Goal: Transaction & Acquisition: Purchase product/service

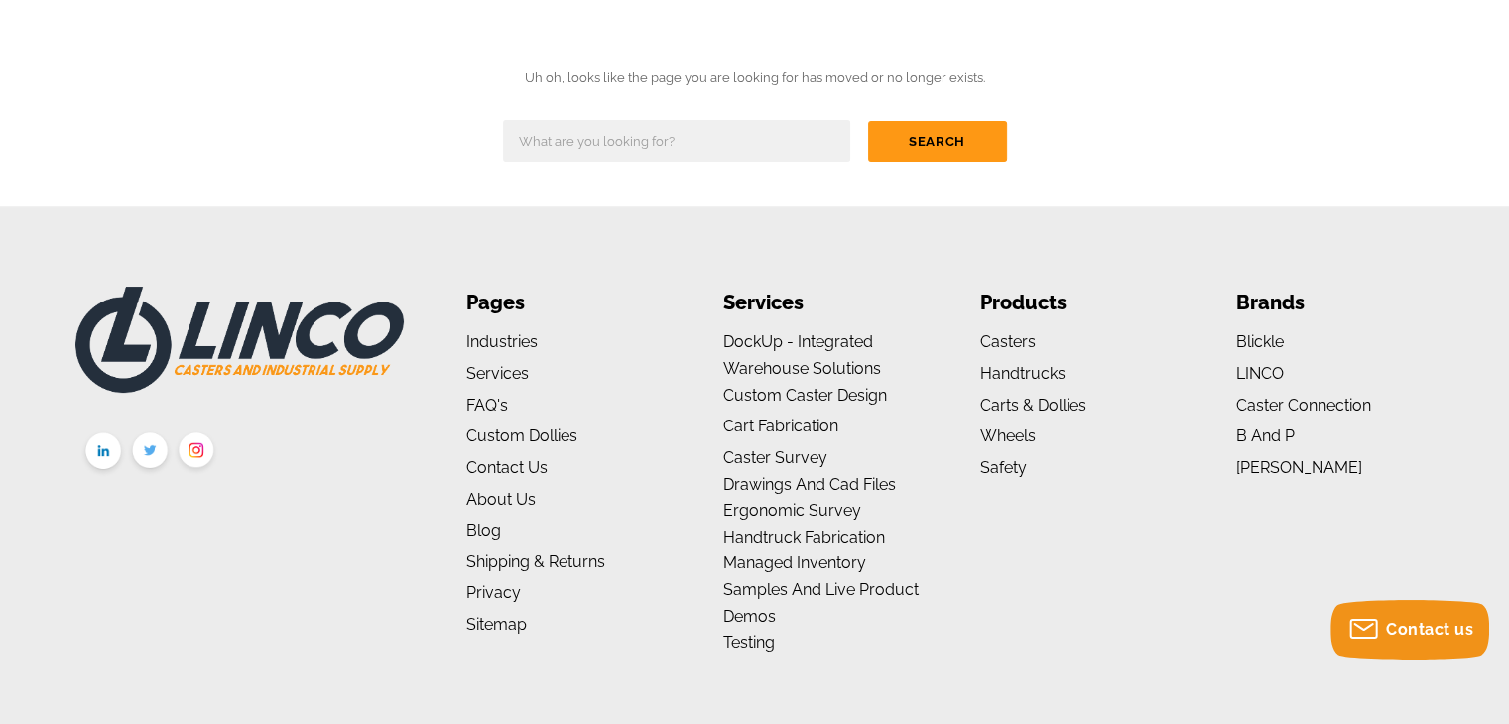
scroll to position [347, 0]
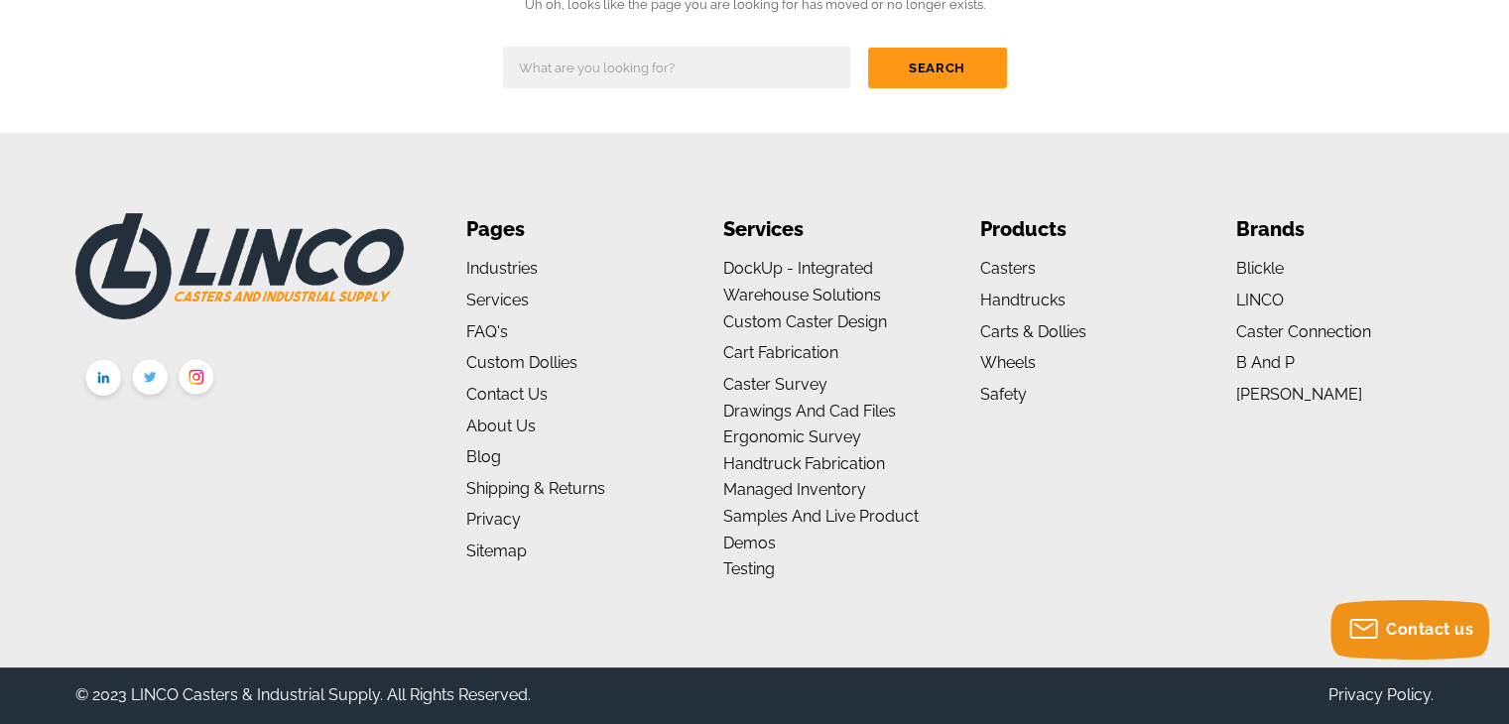
click at [663, 61] on input "text" at bounding box center [676, 68] width 347 height 42
type input "10 inch wheel"
click at [868, 48] on input "Search" at bounding box center [937, 68] width 139 height 41
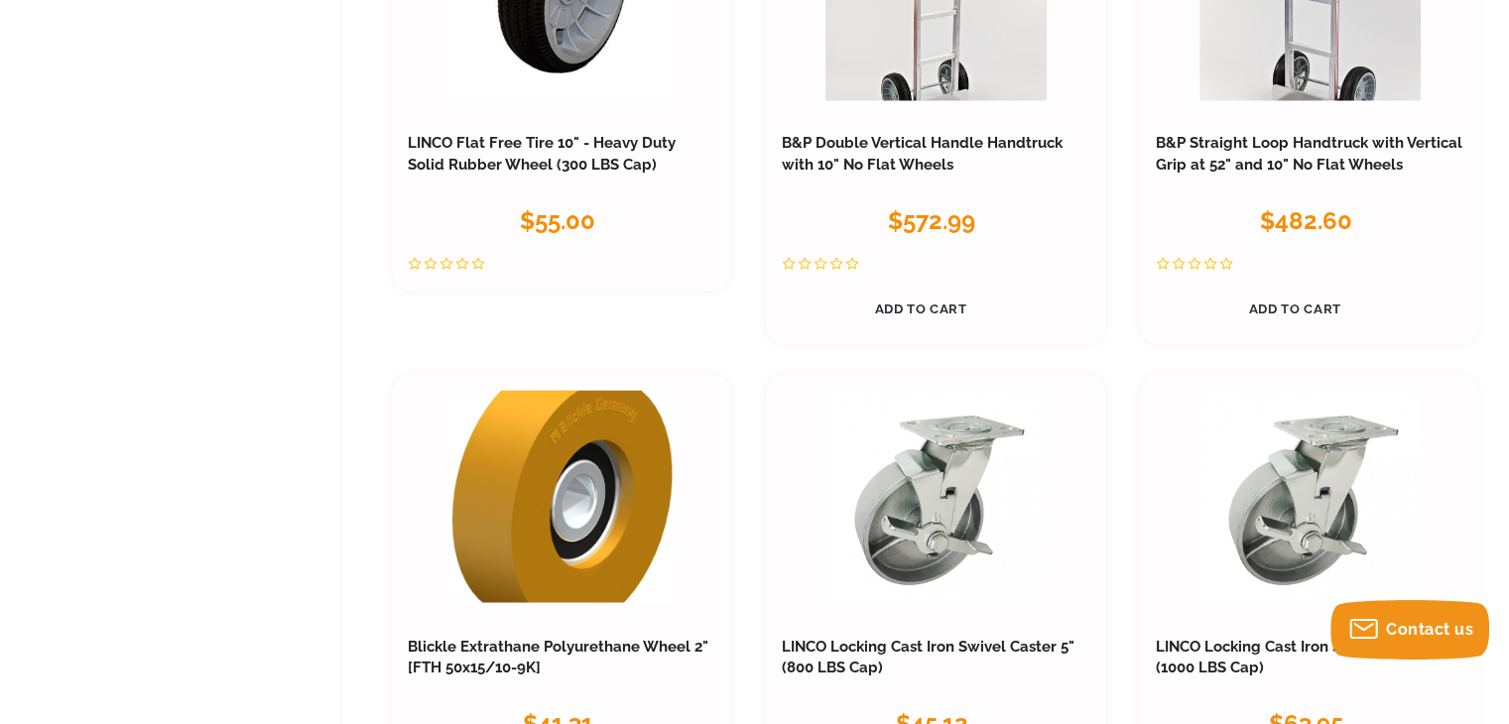
scroll to position [3438, 0]
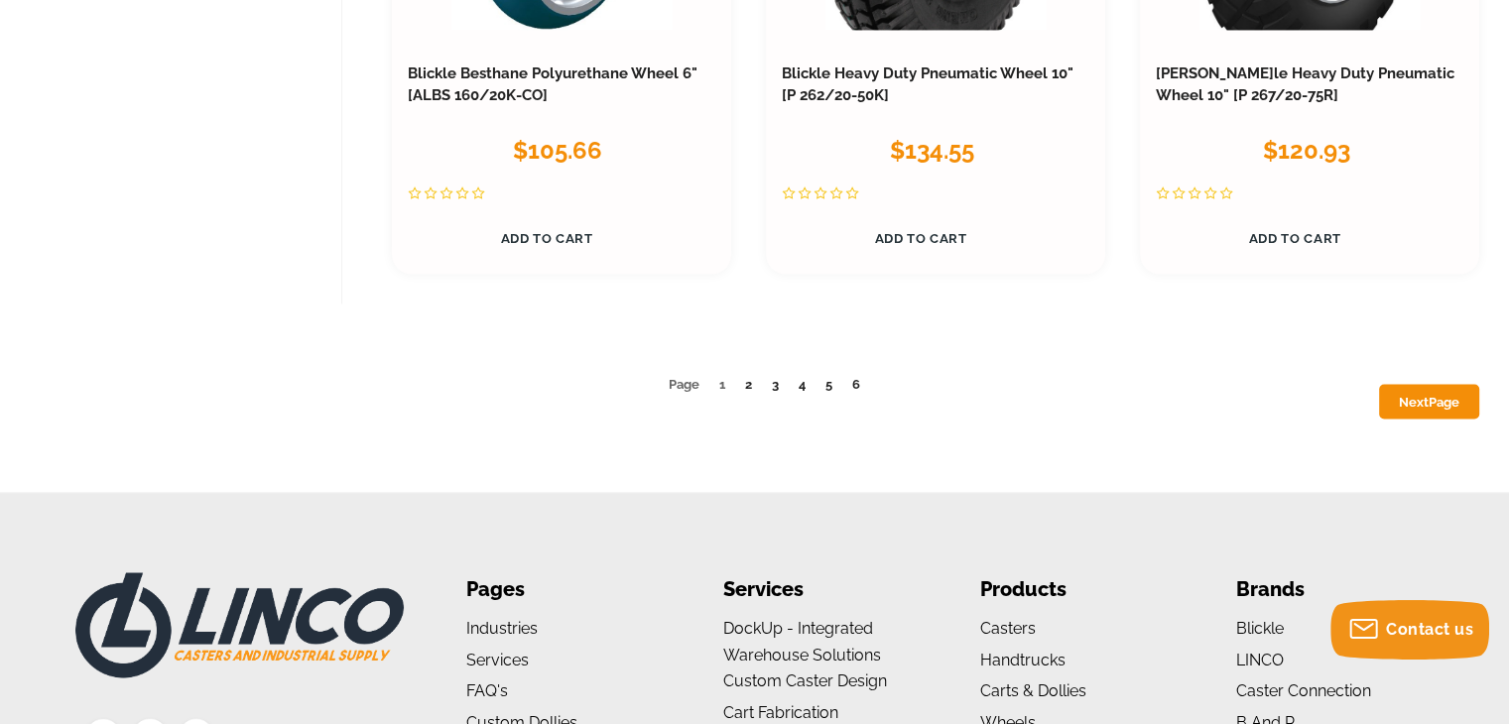
scroll to position [10932, 0]
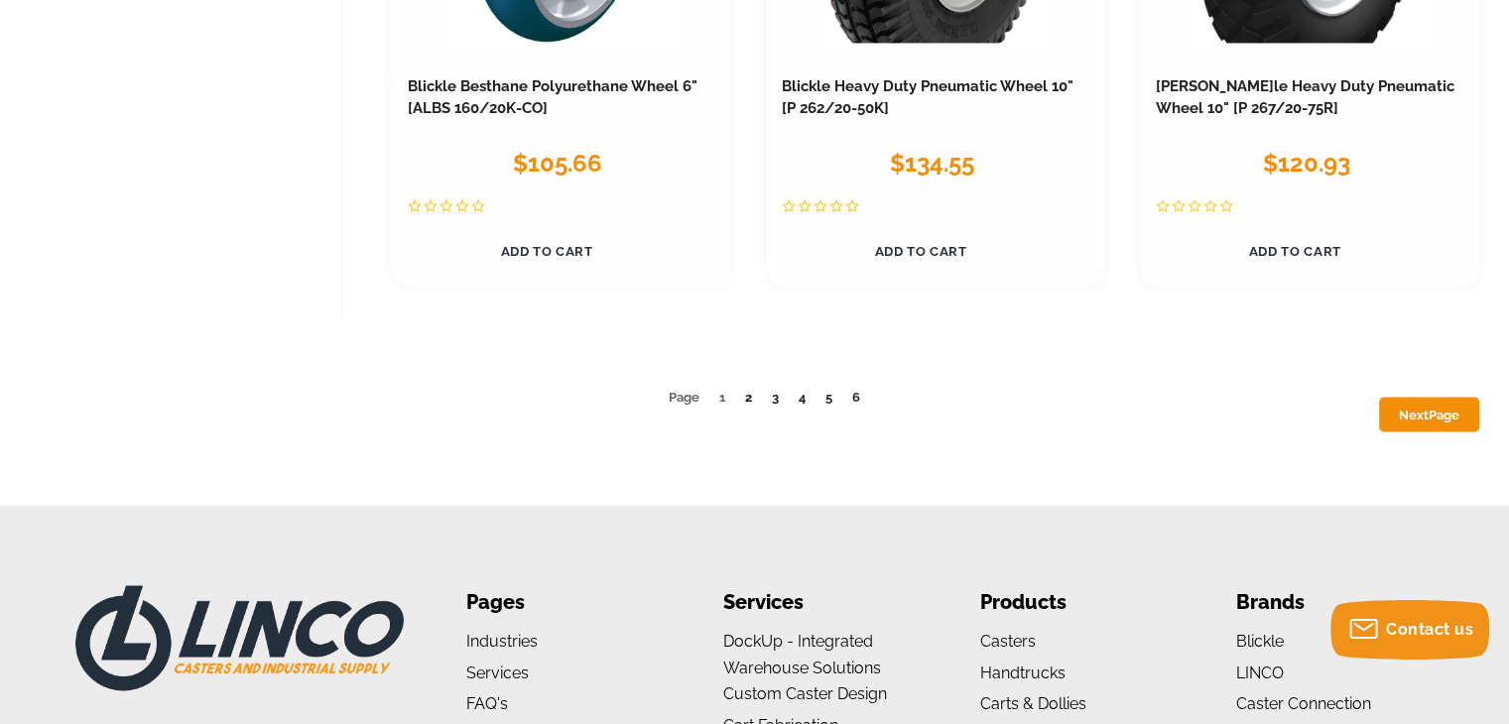
click at [751, 389] on link "2" at bounding box center [748, 396] width 7 height 15
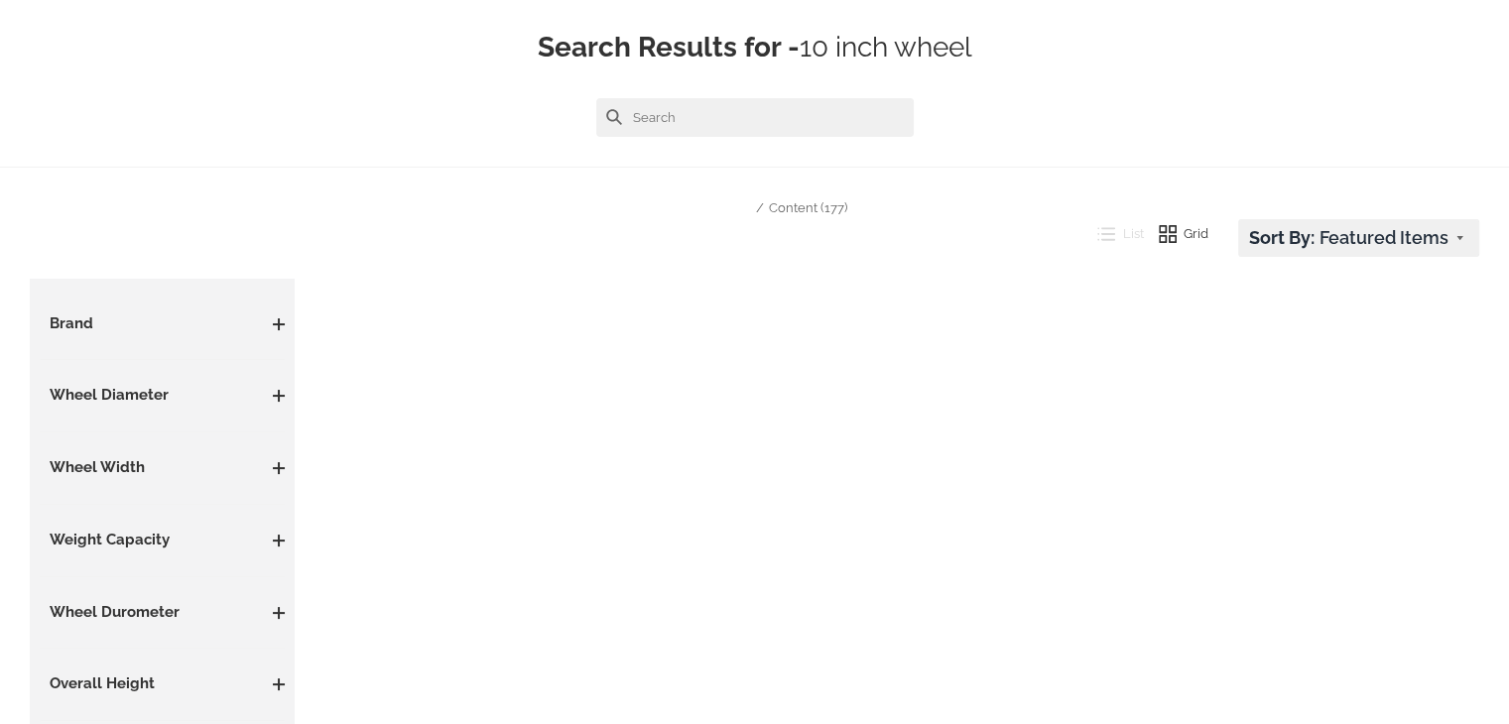
scroll to position [212, 0]
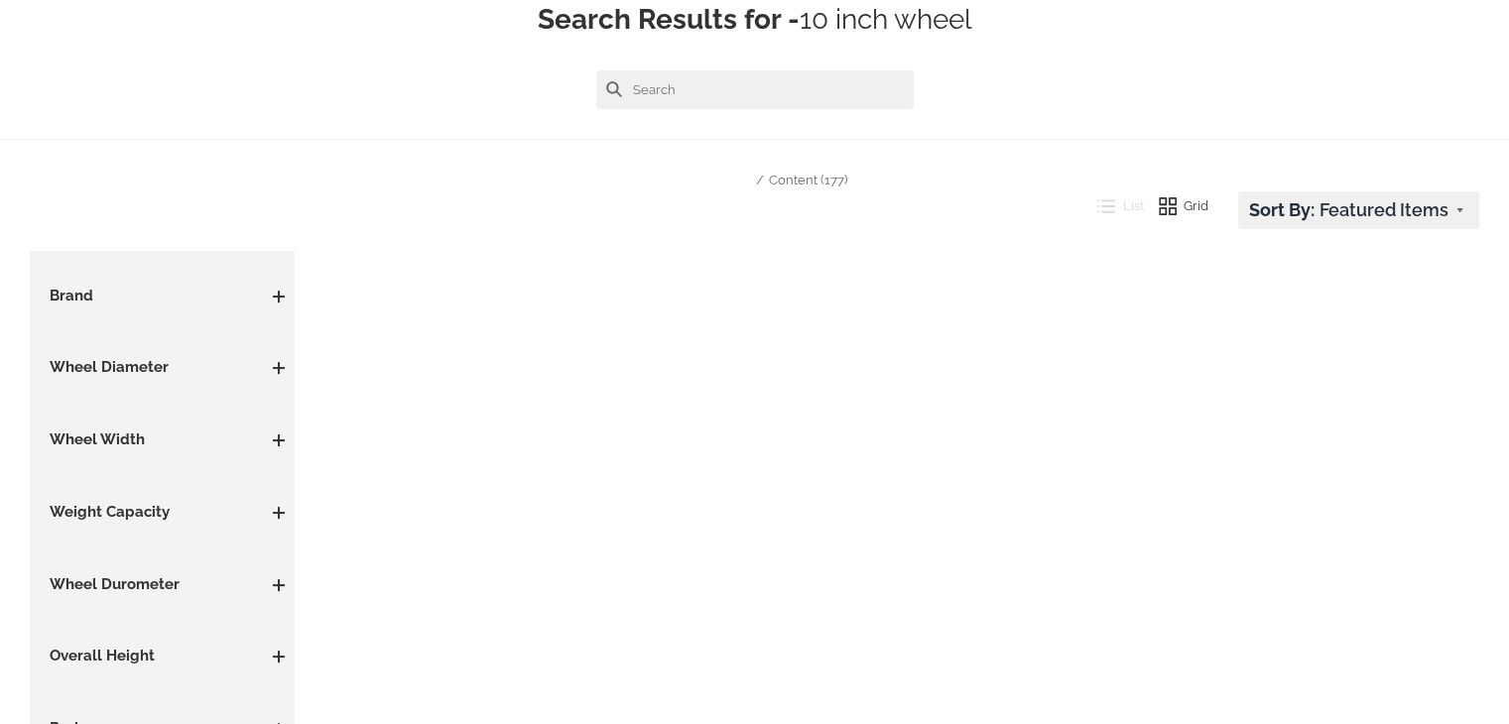
click at [285, 360] on aside "Casters Casters By Type High Temperature Casters Leveling Casters Locking Caste…" at bounding box center [162, 621] width 265 height 741
click at [283, 367] on span at bounding box center [279, 368] width 12 height 2
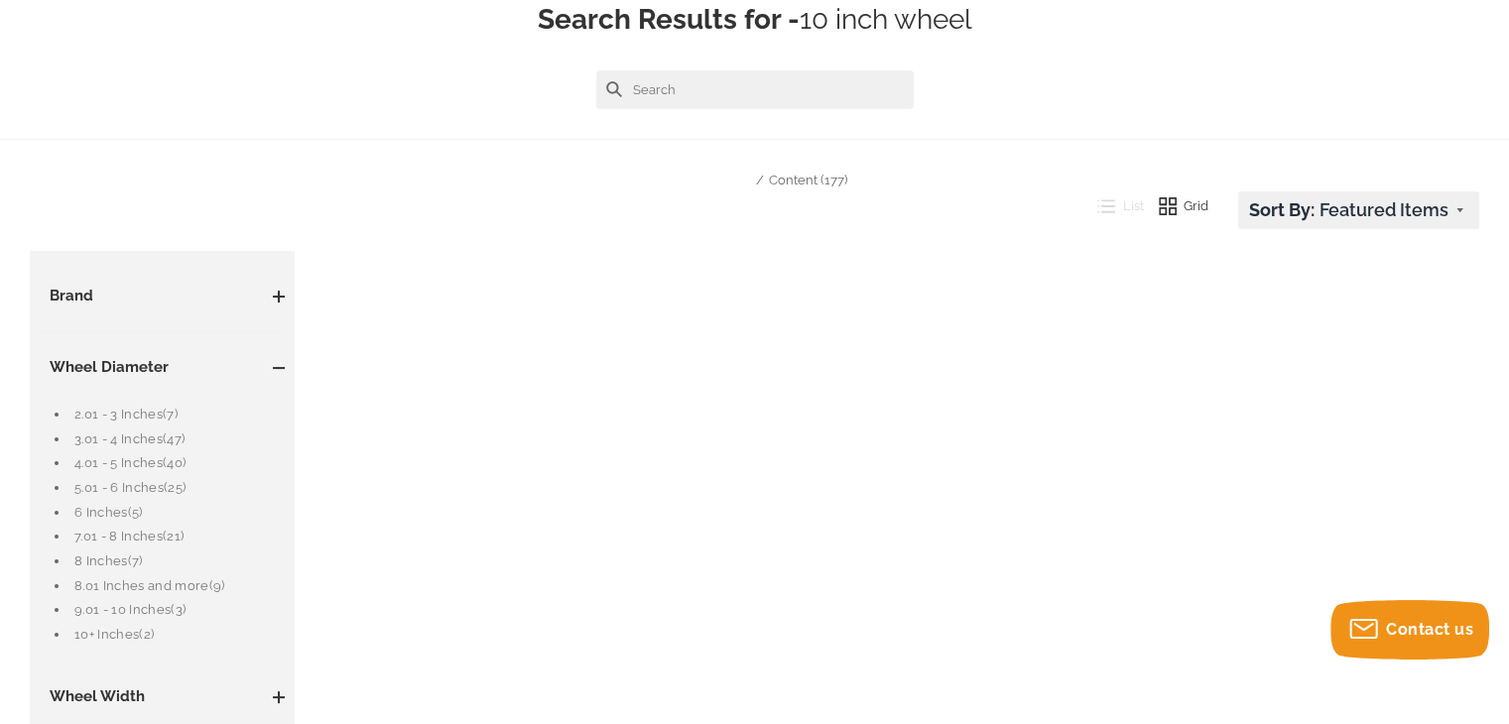
click at [95, 628] on link "10+ Inches (2)" at bounding box center [179, 635] width 210 height 22
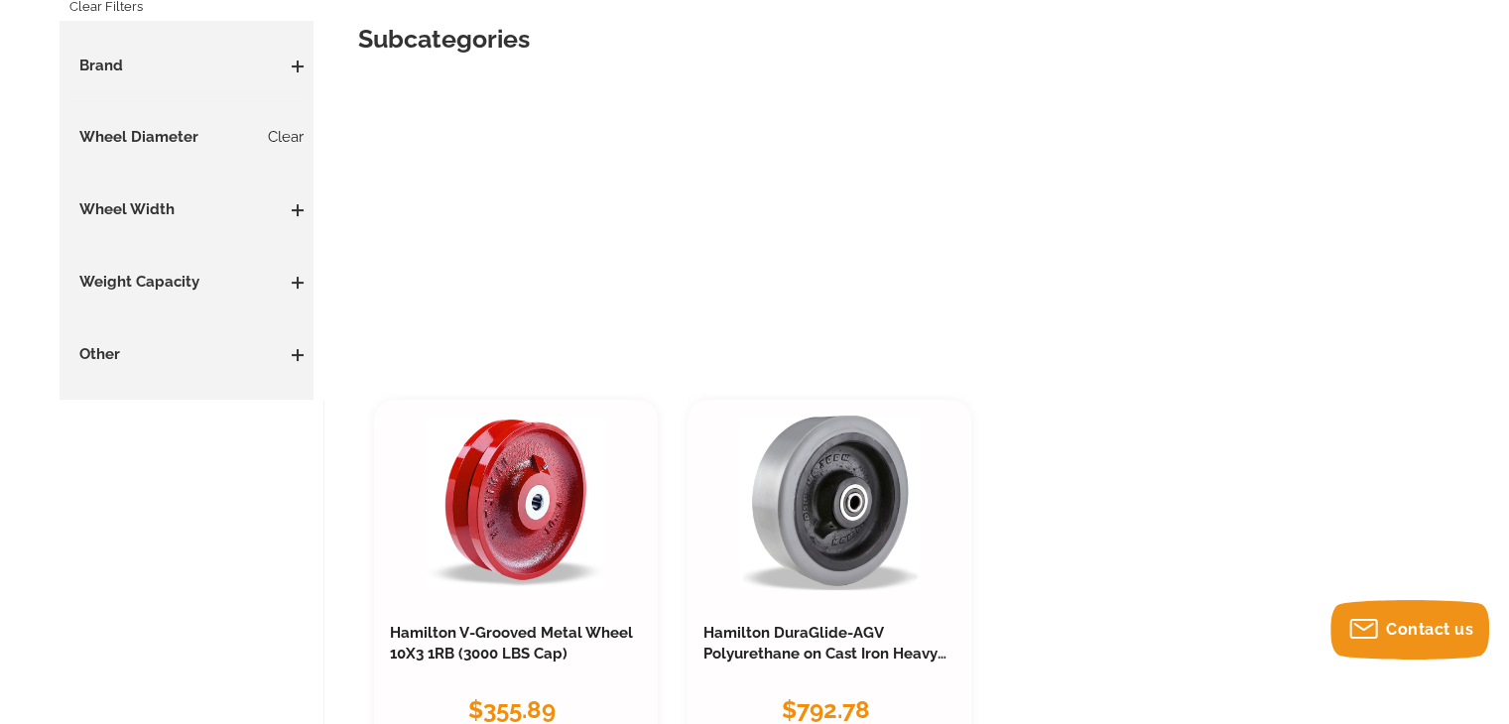
scroll to position [482, 0]
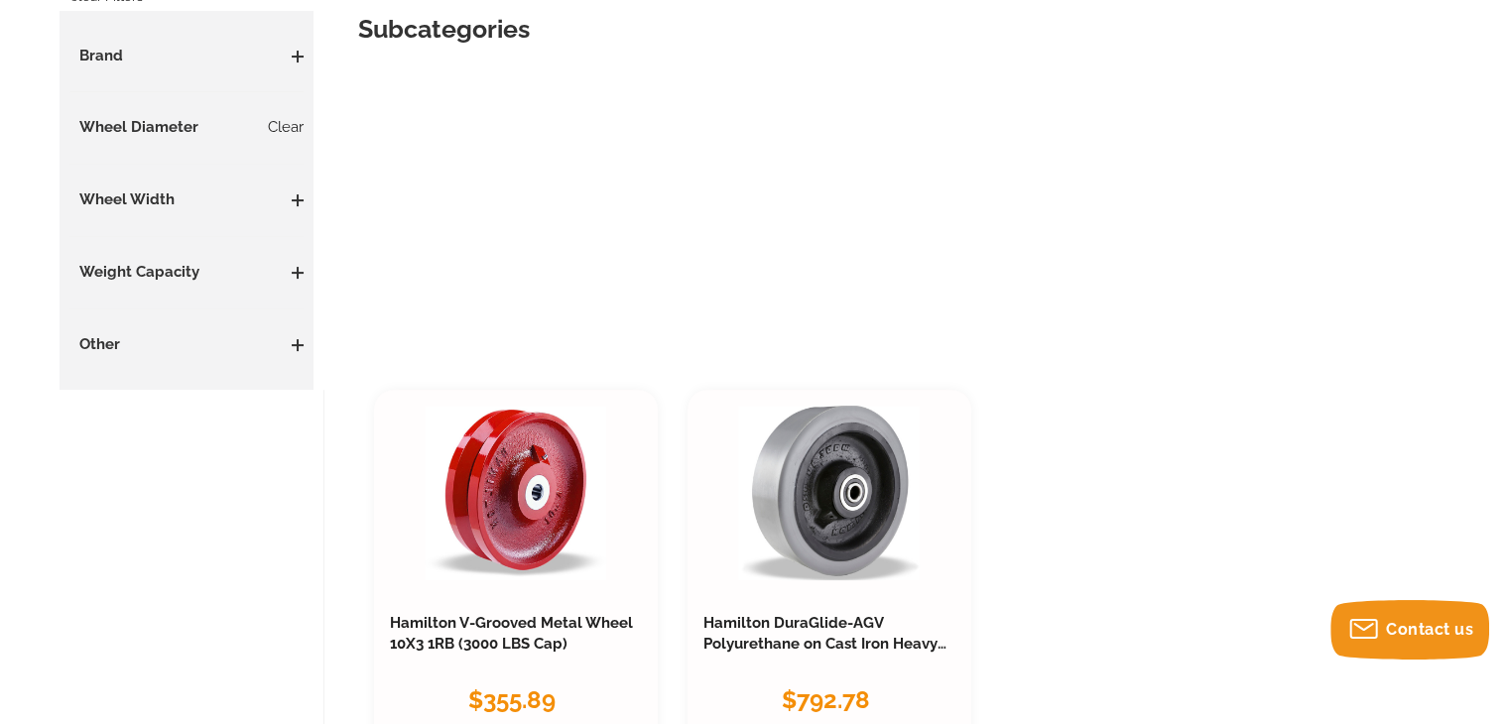
click at [302, 195] on span at bounding box center [298, 201] width 12 height 12
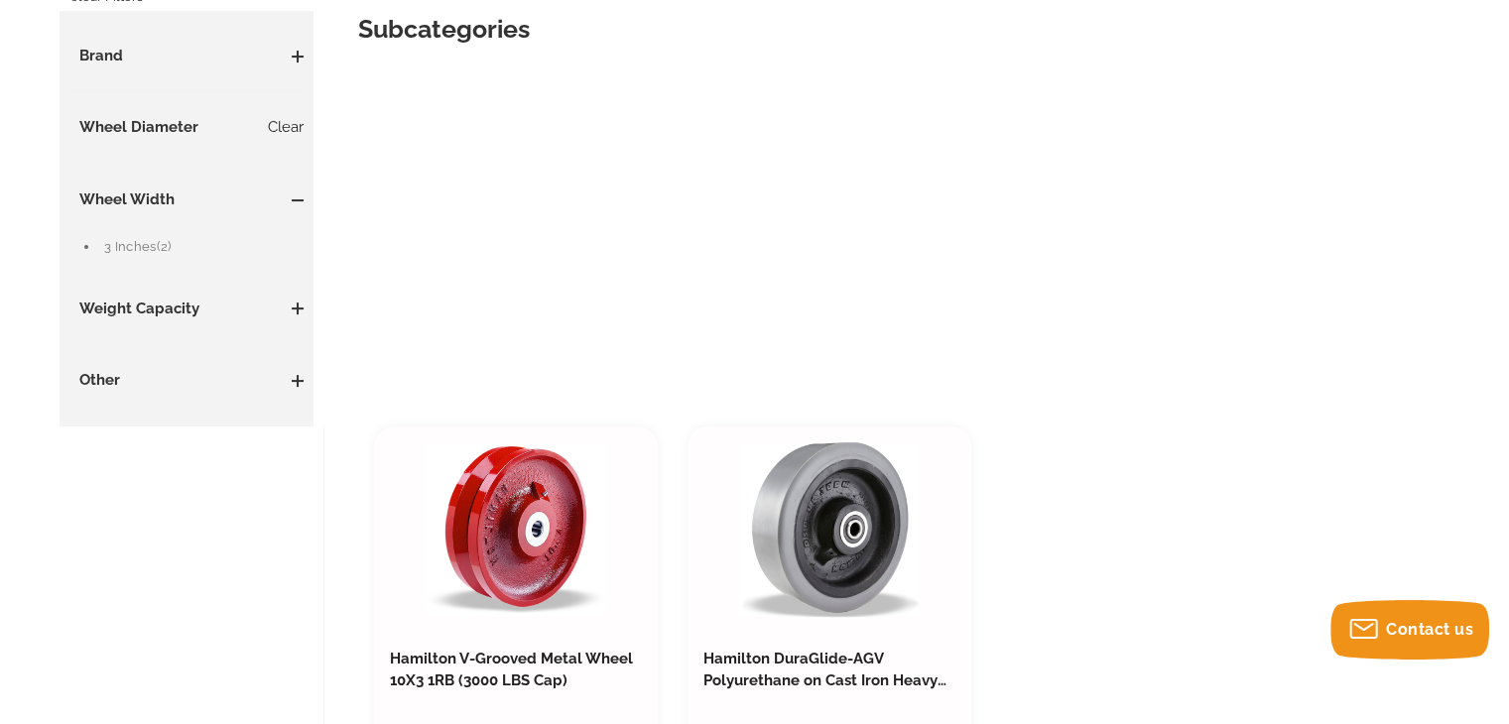
click at [293, 57] on span at bounding box center [298, 57] width 12 height 12
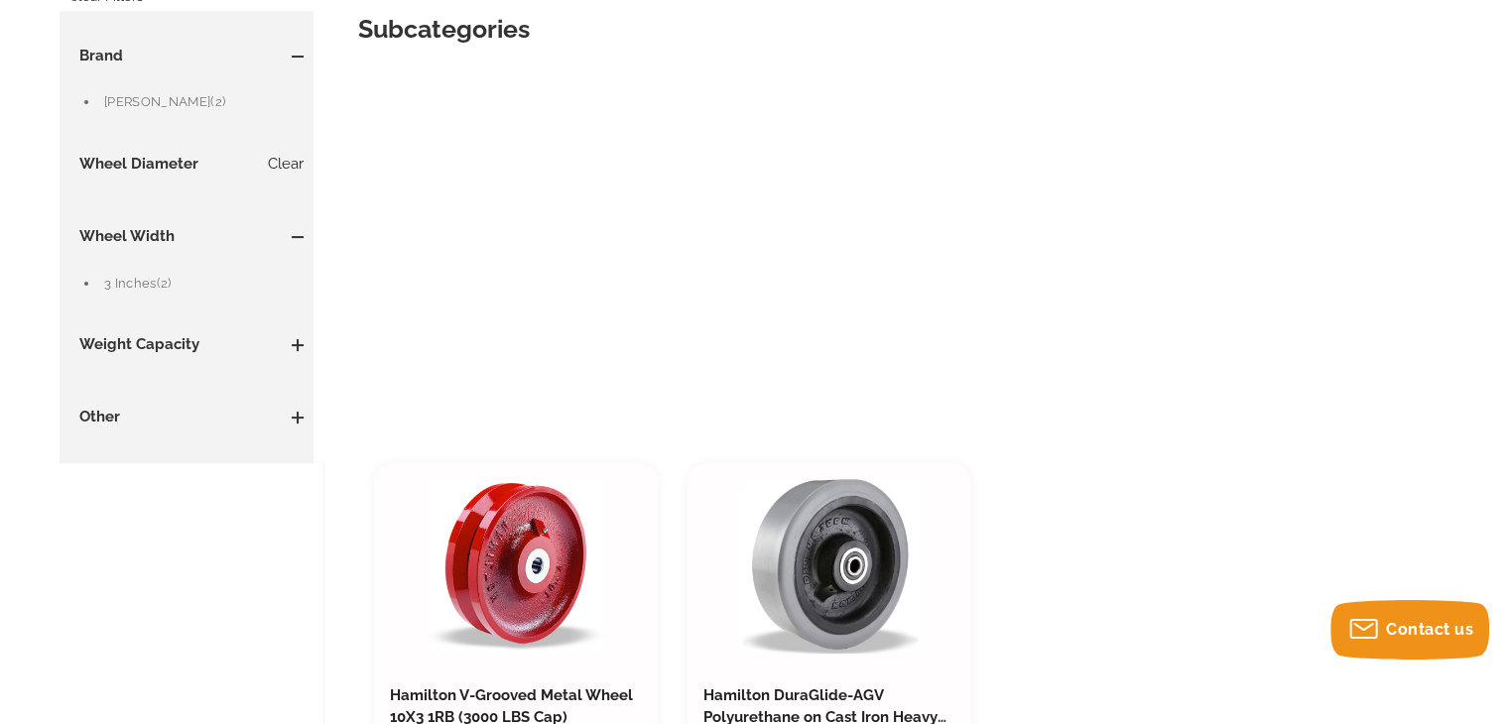
click at [271, 177] on div "Wheel Diameter Clear 2.01 - 3 Inches (7) 3.01 - 4 Inches (47) 4.01 - 5 Inches (…" at bounding box center [186, 178] width 234 height 48
click at [281, 165] on link "Clear" at bounding box center [286, 165] width 36 height 22
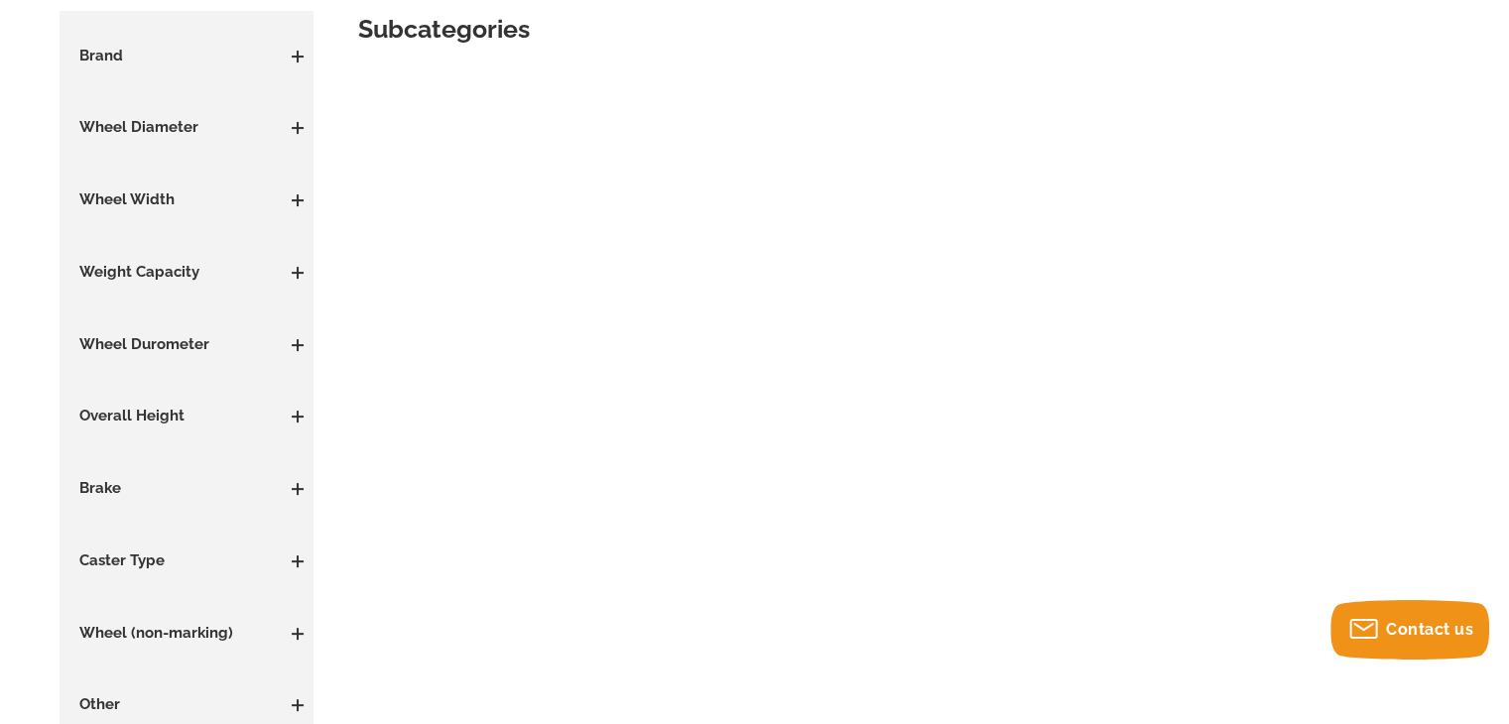
click at [307, 112] on aside "Casters Casters By Type High Temperature Casters Leveling Casters Locking Caste…" at bounding box center [187, 381] width 254 height 741
click at [306, 114] on aside "Casters Casters By Type High Temperature Casters Leveling Casters Locking Caste…" at bounding box center [187, 381] width 254 height 741
click at [298, 124] on span at bounding box center [298, 128] width 2 height 12
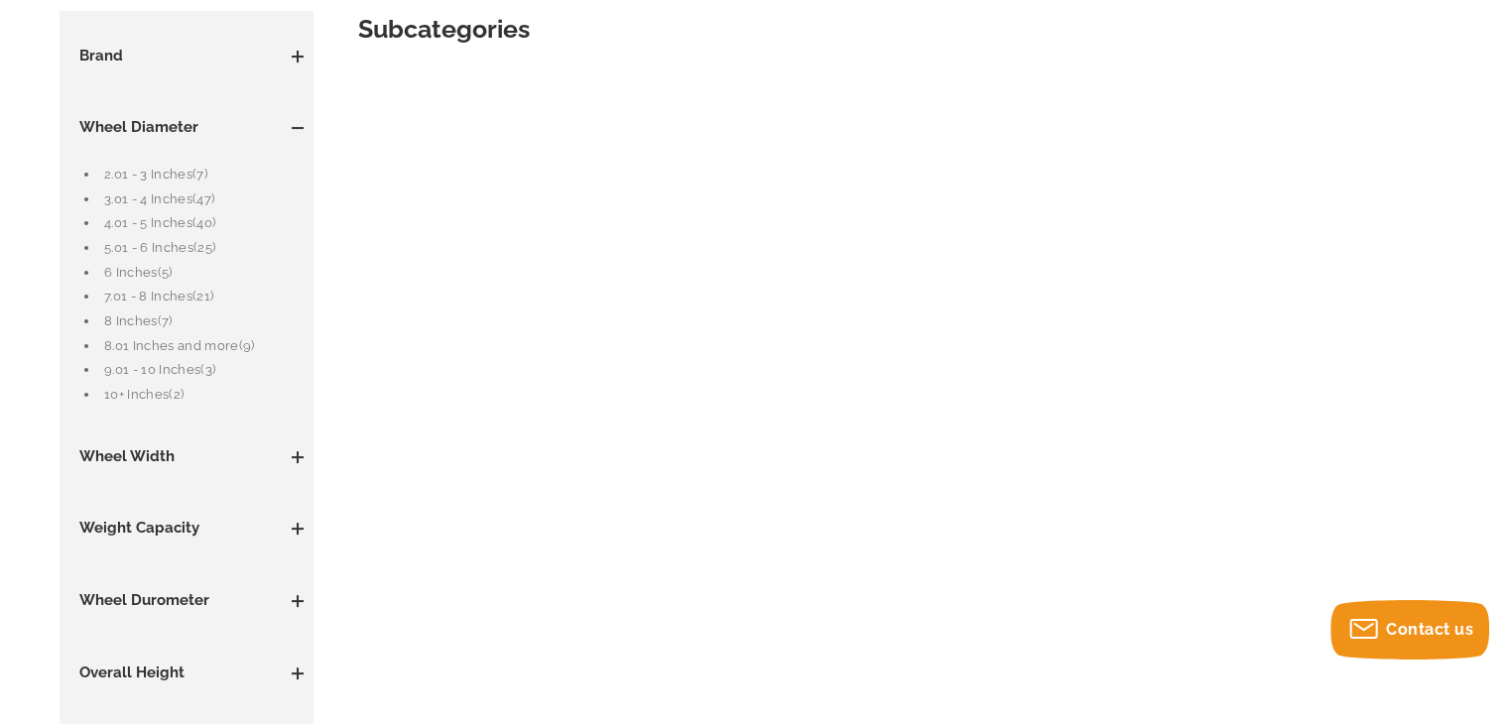
drag, startPoint x: 159, startPoint y: 345, endPoint x: 129, endPoint y: 346, distance: 29.8
click at [129, 346] on link "8.01 Inches and more (9)" at bounding box center [203, 346] width 199 height 22
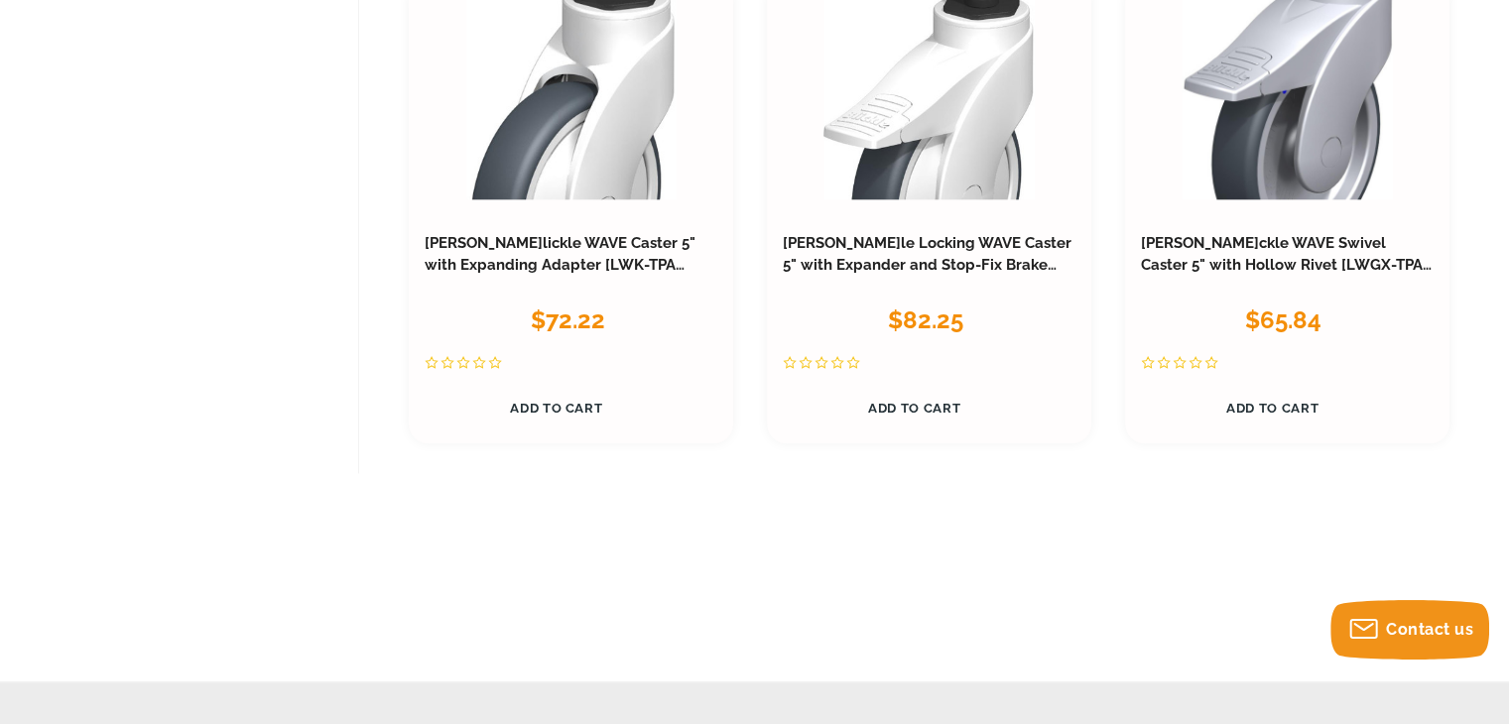
scroll to position [1925, 0]
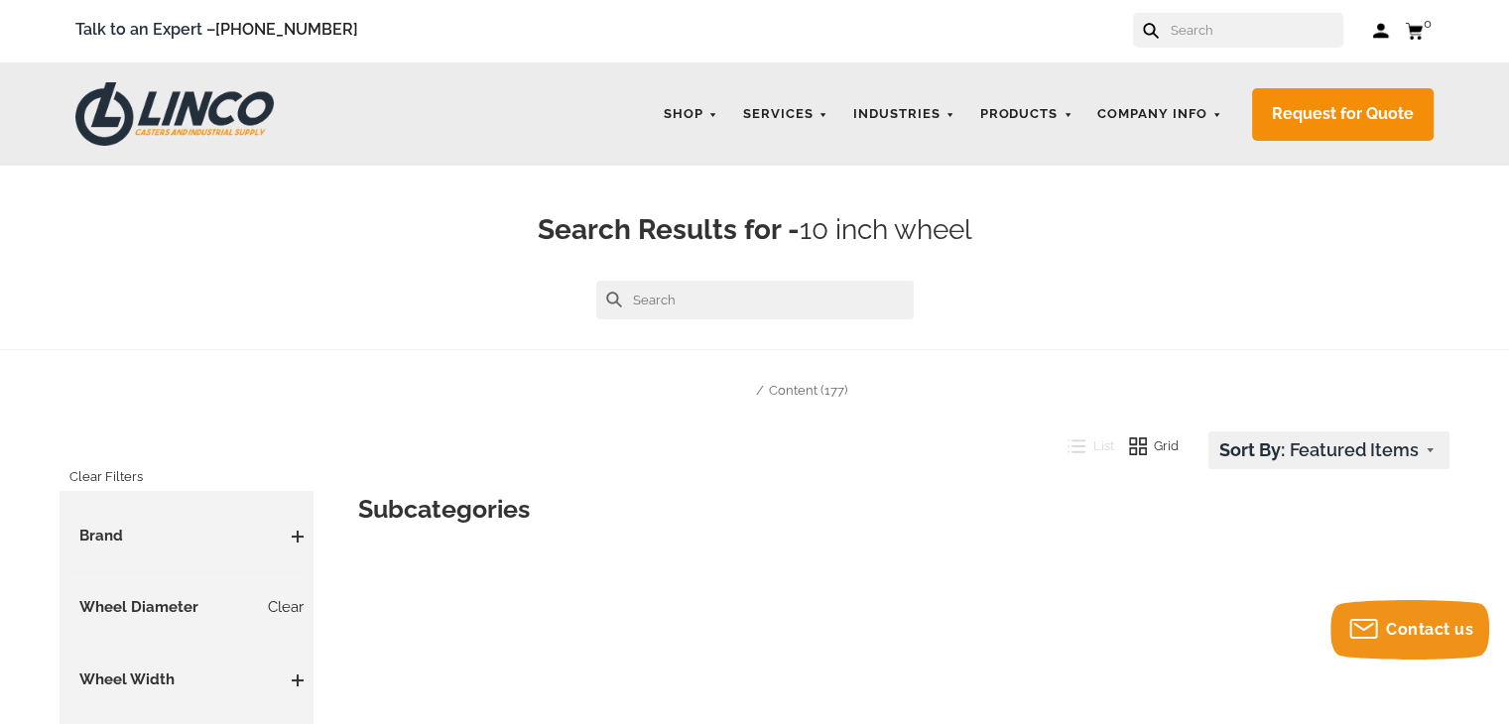
scroll to position [0, 0]
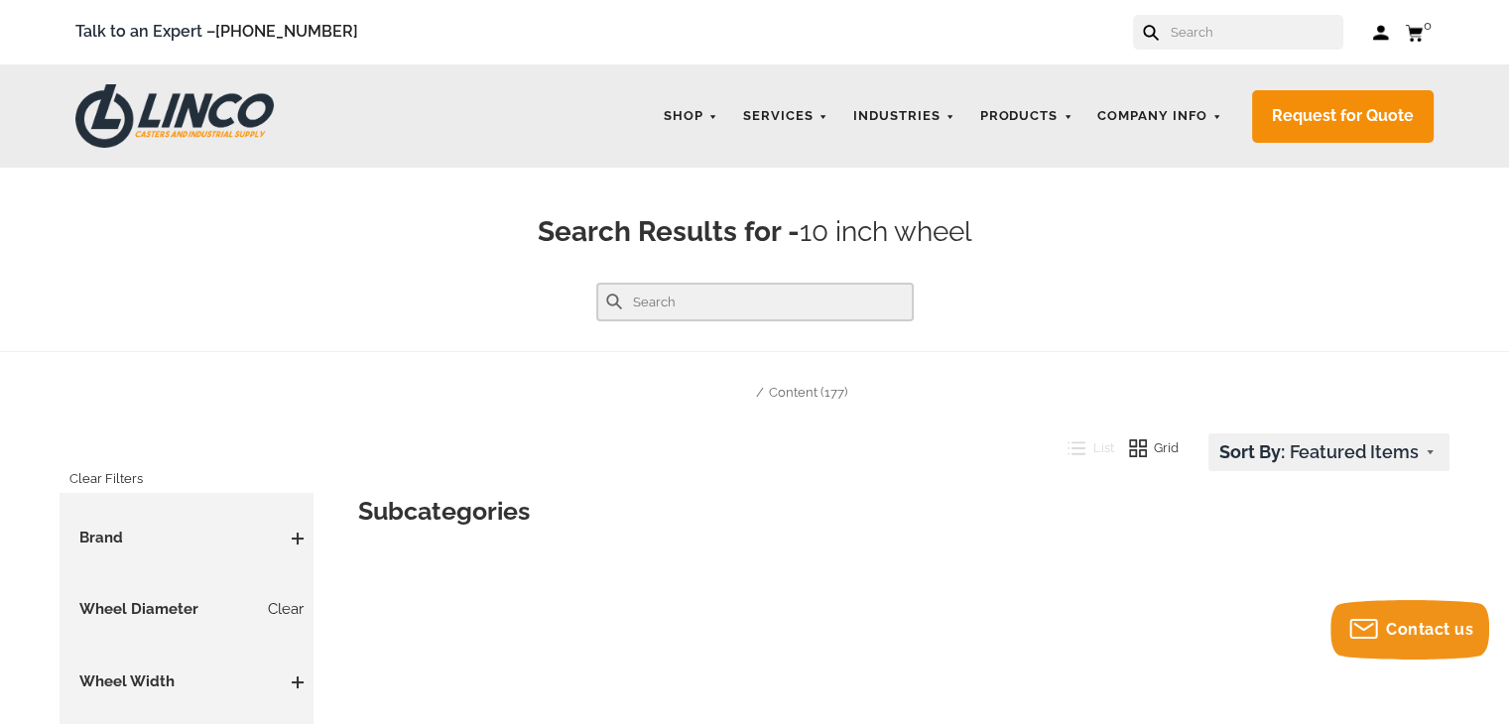
click at [748, 301] on input "text" at bounding box center [755, 302] width 318 height 39
type input "10 x 1 1/2"
click at [606, 294] on button at bounding box center [614, 302] width 16 height 16
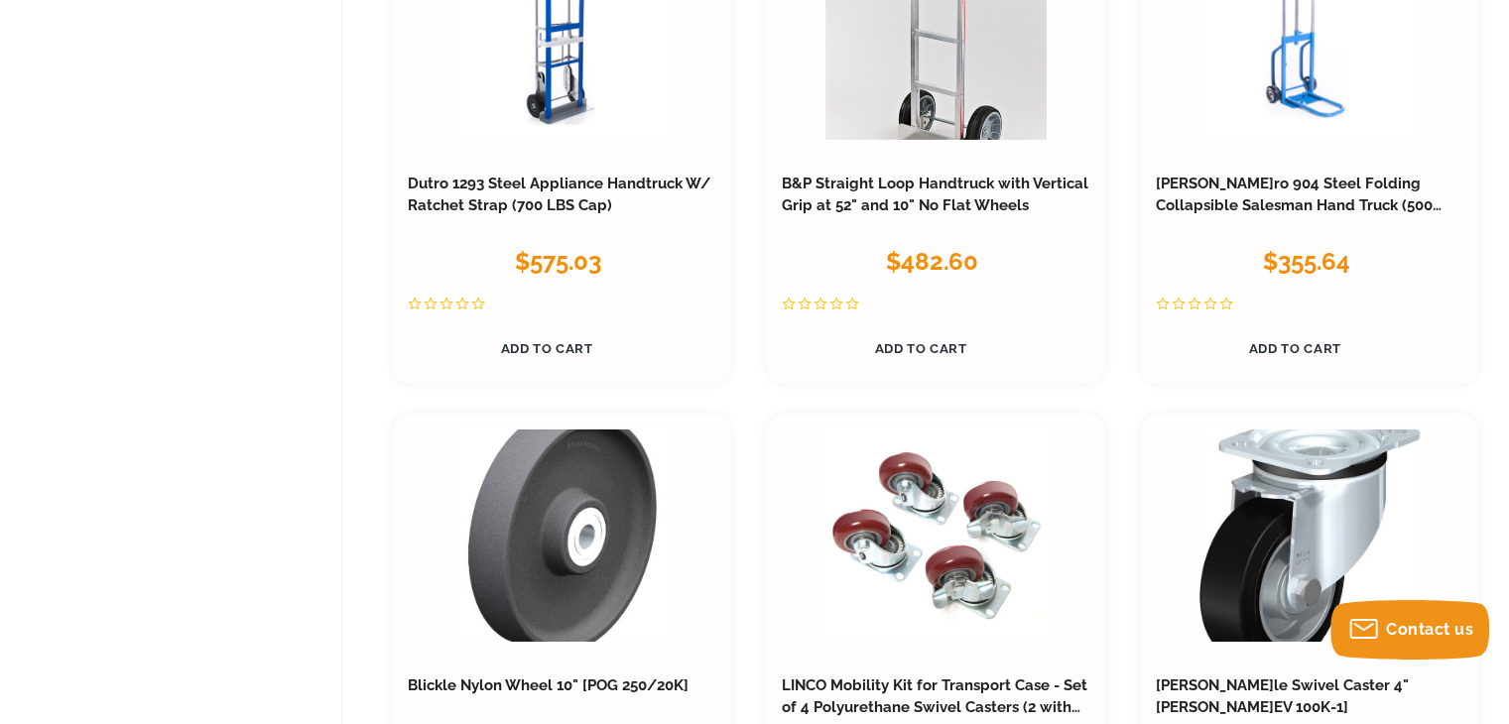
scroll to position [6705, 0]
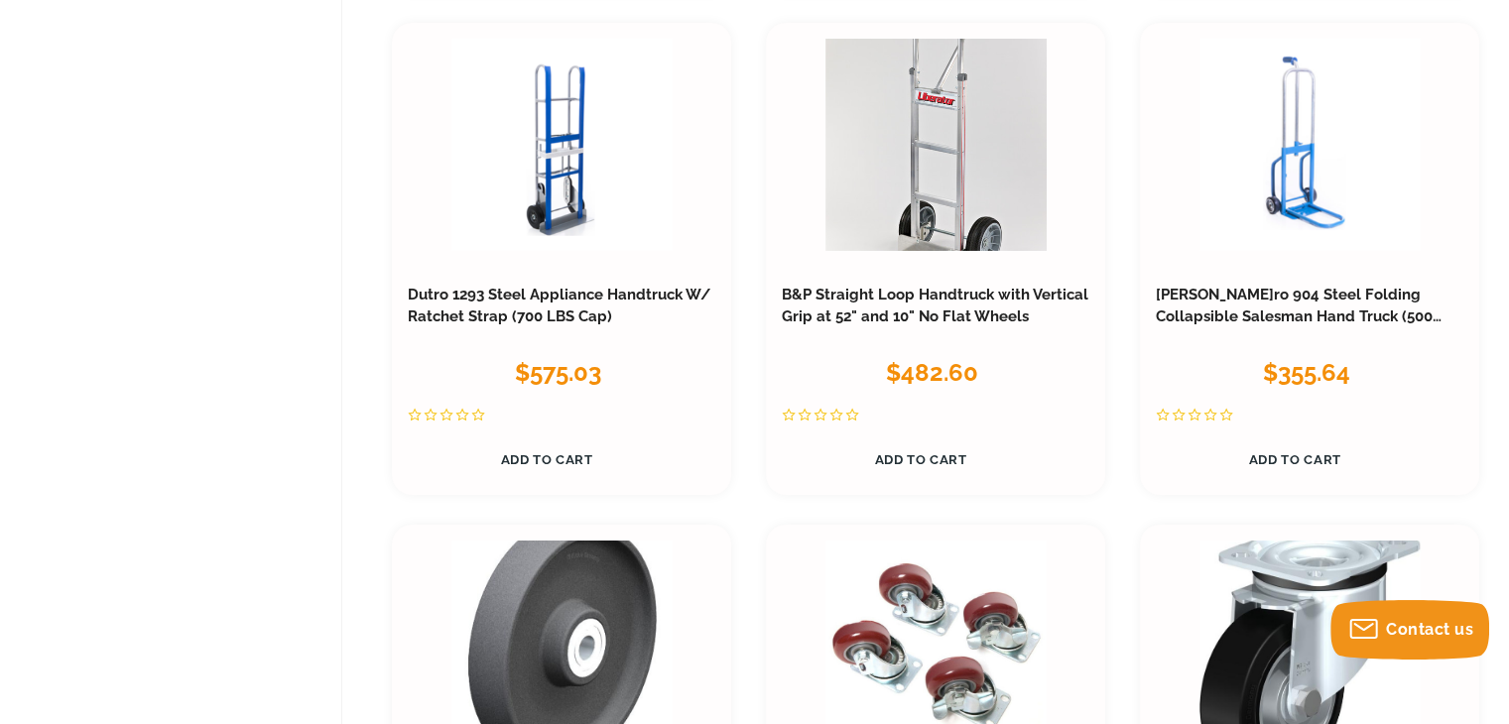
click at [1445, 419] on div "0" at bounding box center [1310, 416] width 308 height 22
drag, startPoint x: 1445, startPoint y: 419, endPoint x: 1411, endPoint y: 335, distance: 89.9
click at [1411, 335] on div "Dutro 904 Steel Folding Collapsible Salesman Hand Truck (500 LBS Cap) $355.64 9…" at bounding box center [1310, 382] width 308 height 195
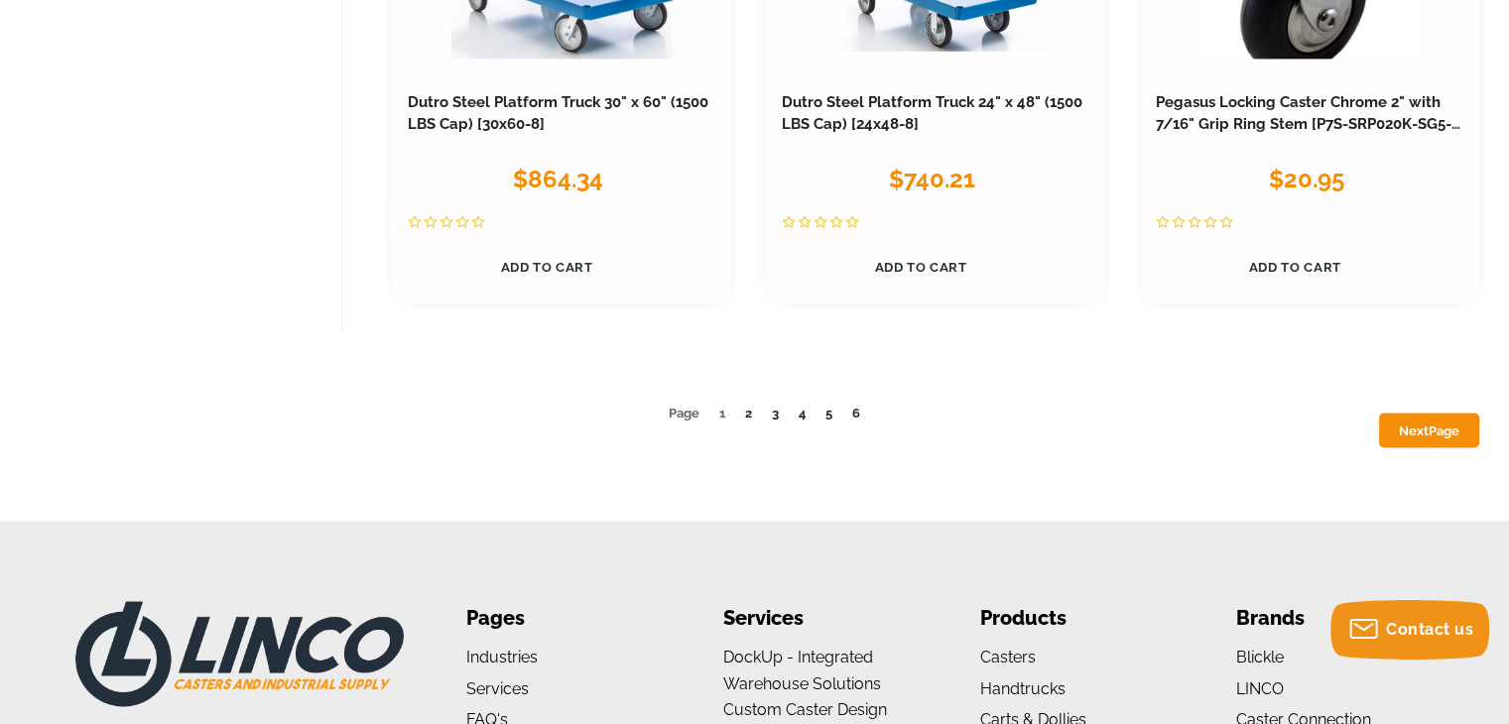
scroll to position [11012, 0]
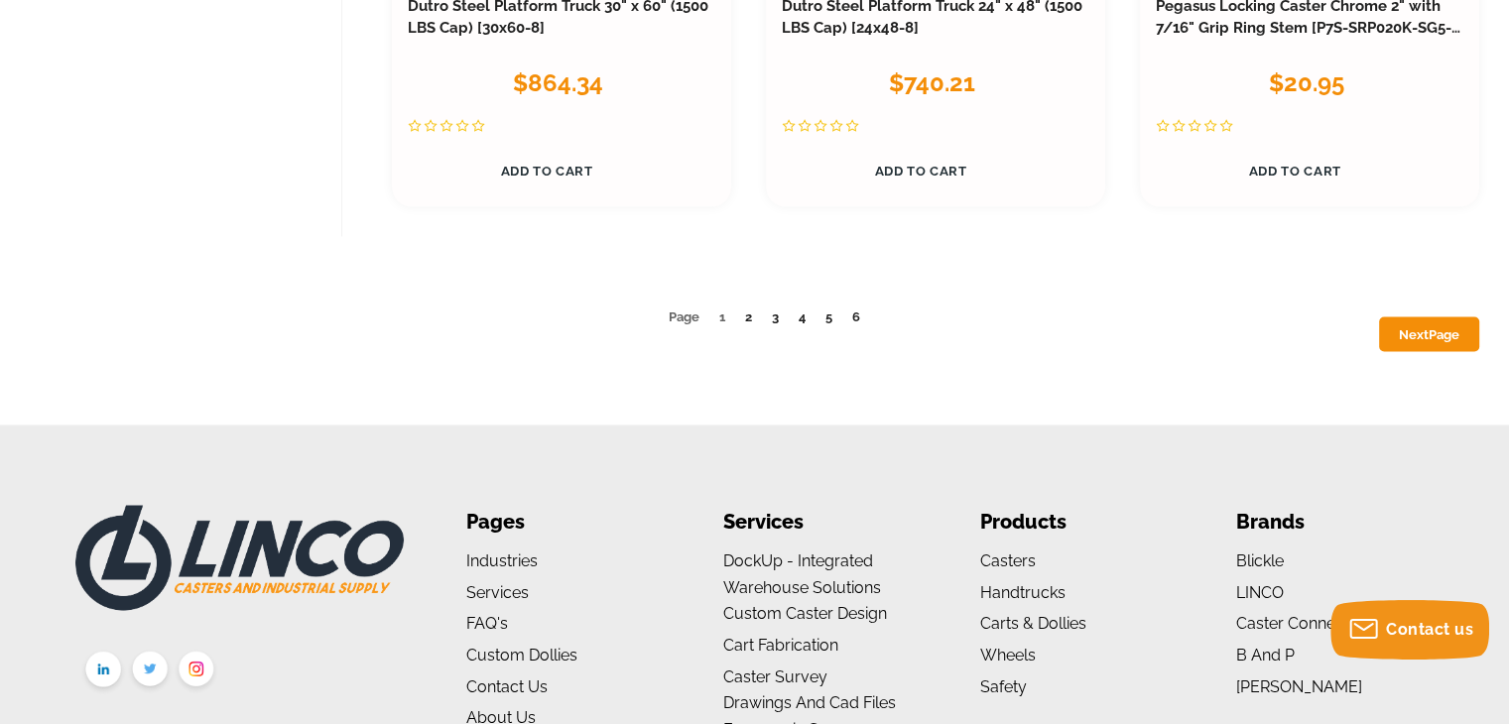
click at [752, 306] on ul "Page 1 2 3 4 5 6 Next Page" at bounding box center [770, 318] width 1420 height 25
click at [745, 309] on link "2" at bounding box center [748, 316] width 7 height 15
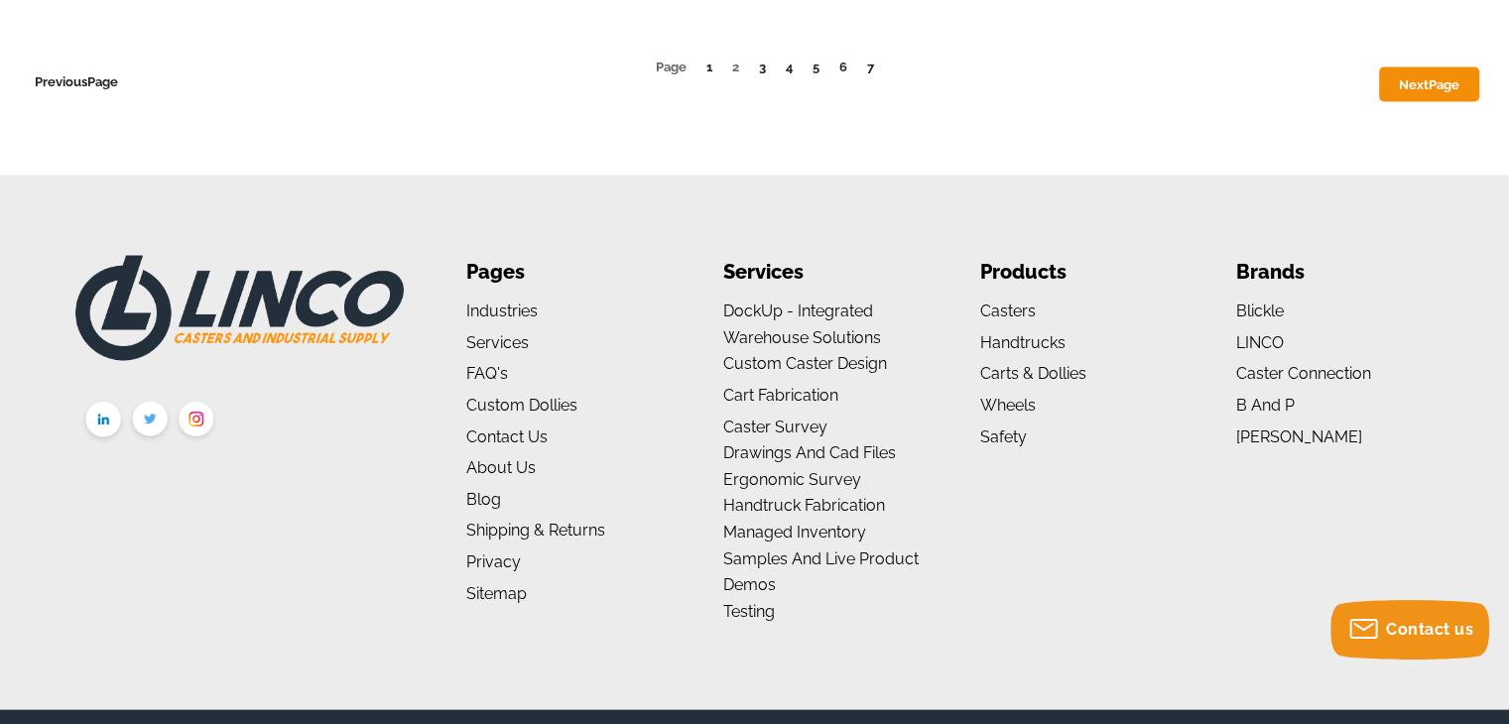
scroll to position [11303, 0]
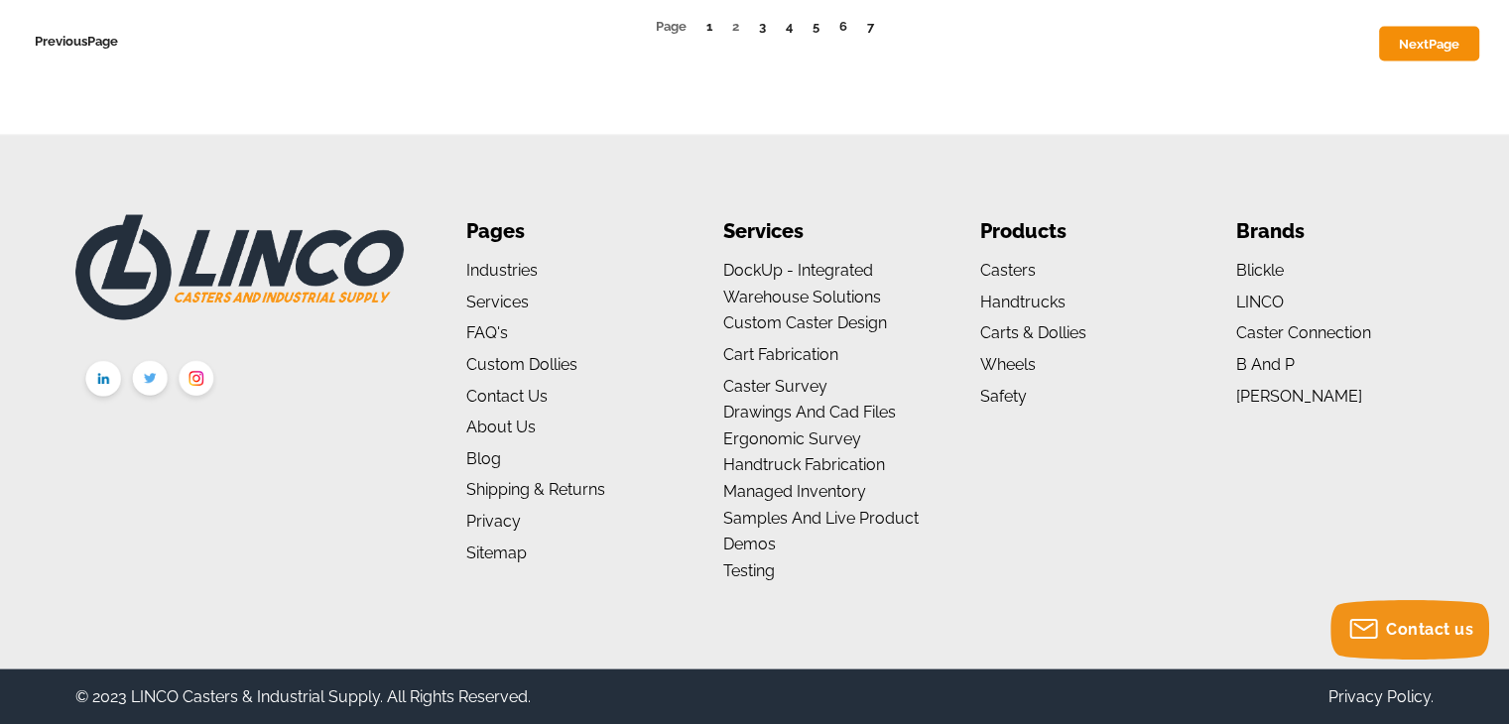
click at [754, 29] on li "3" at bounding box center [760, 26] width 12 height 22
click at [759, 25] on link "3" at bounding box center [762, 25] width 7 height 15
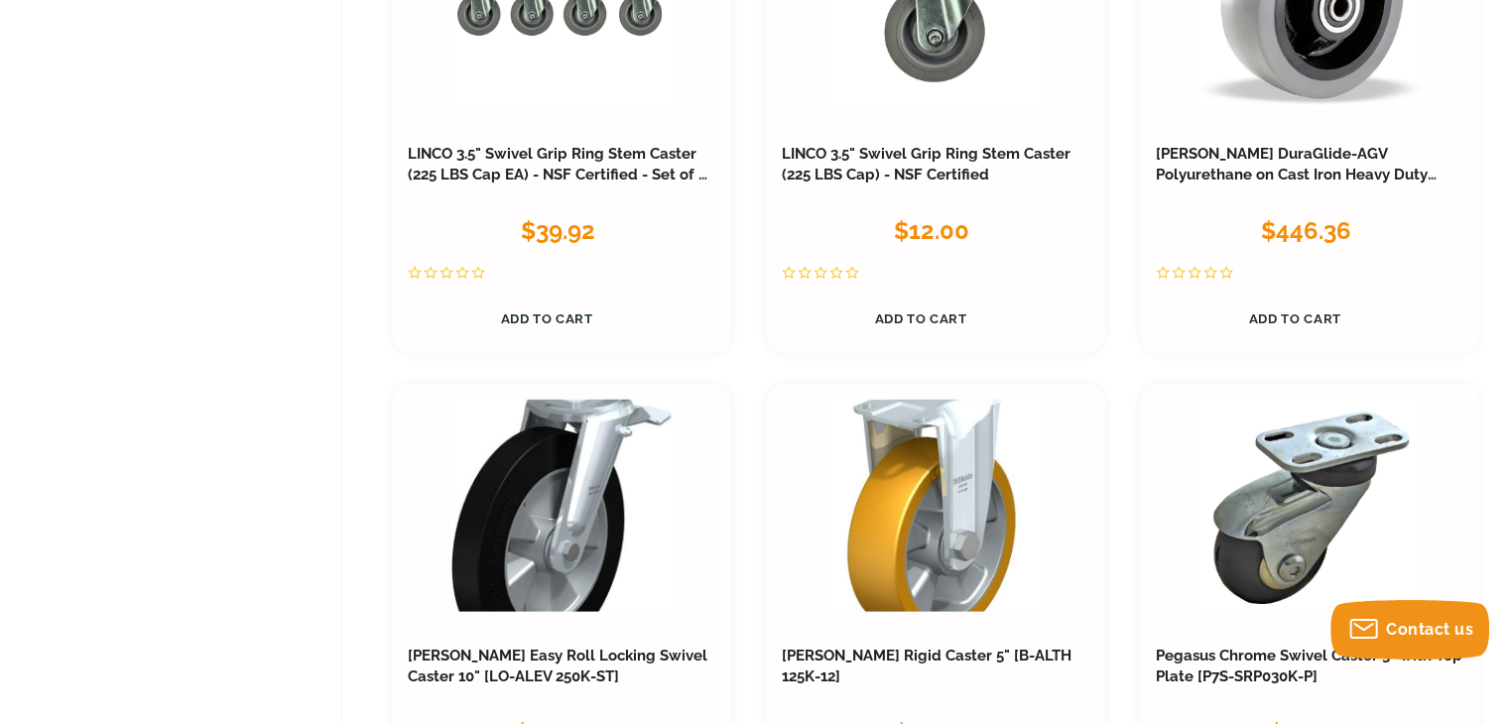
scroll to position [3861, 0]
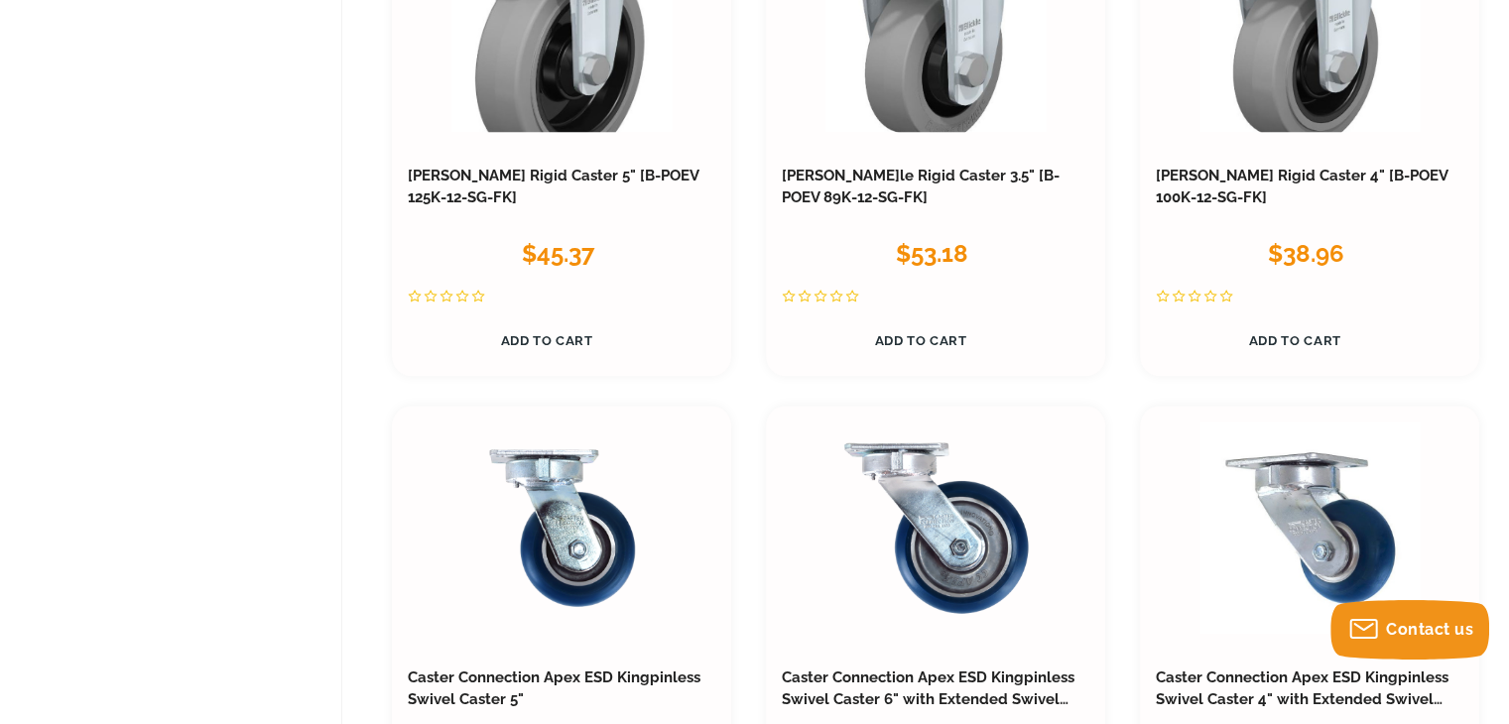
scroll to position [1150, 0]
